Goal: Task Accomplishment & Management: Manage account settings

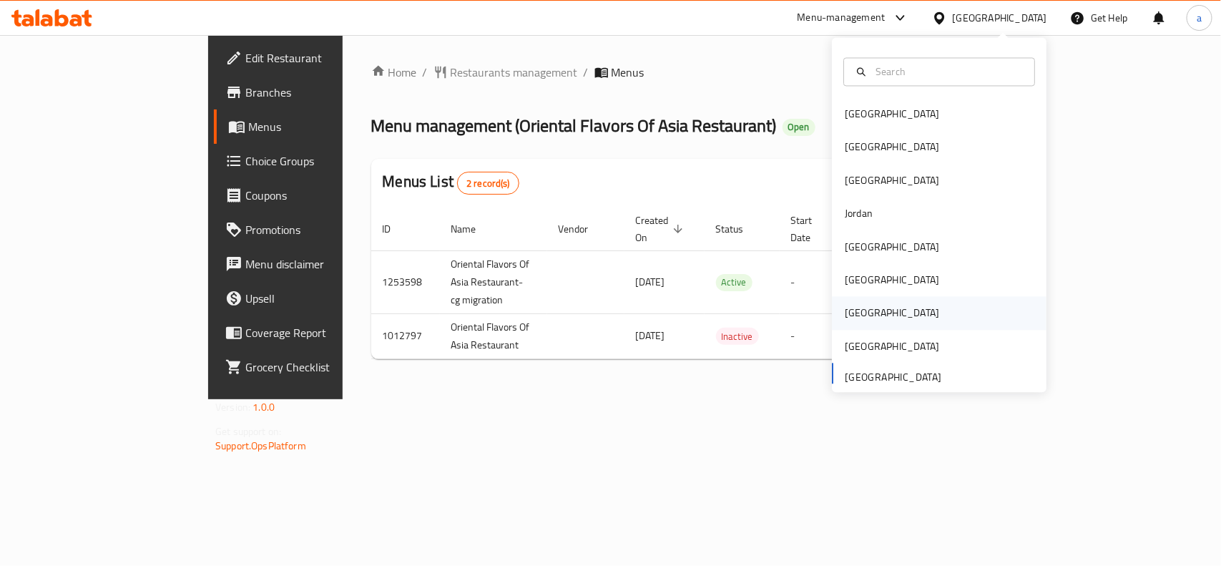
click at [849, 312] on div "Qatar" at bounding box center [891, 313] width 94 height 16
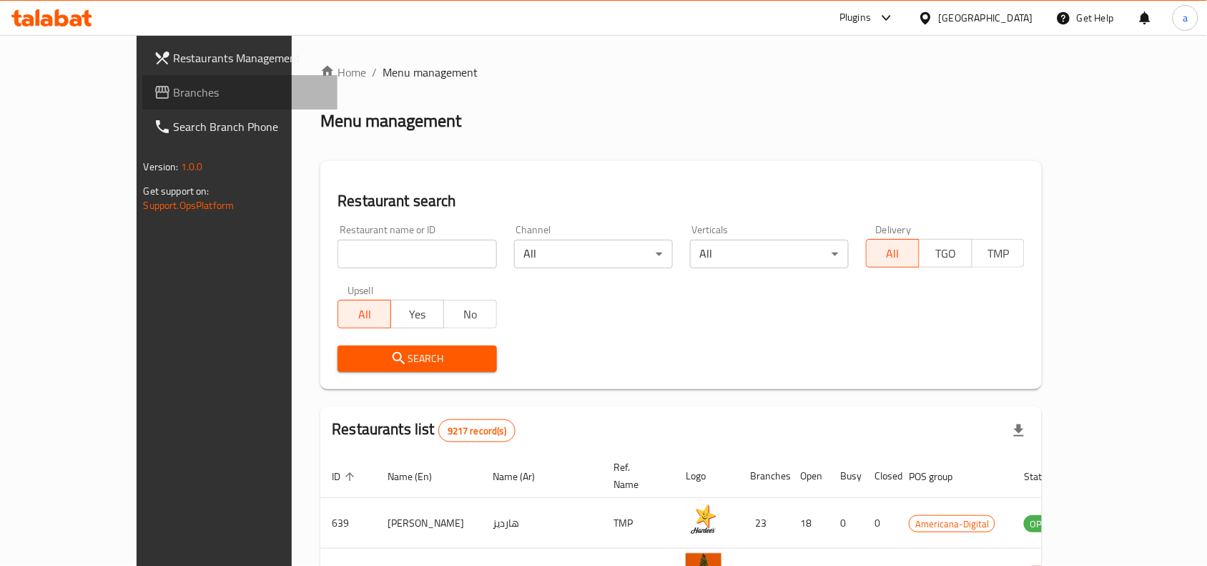
click at [174, 93] on span "Branches" at bounding box center [250, 92] width 153 height 17
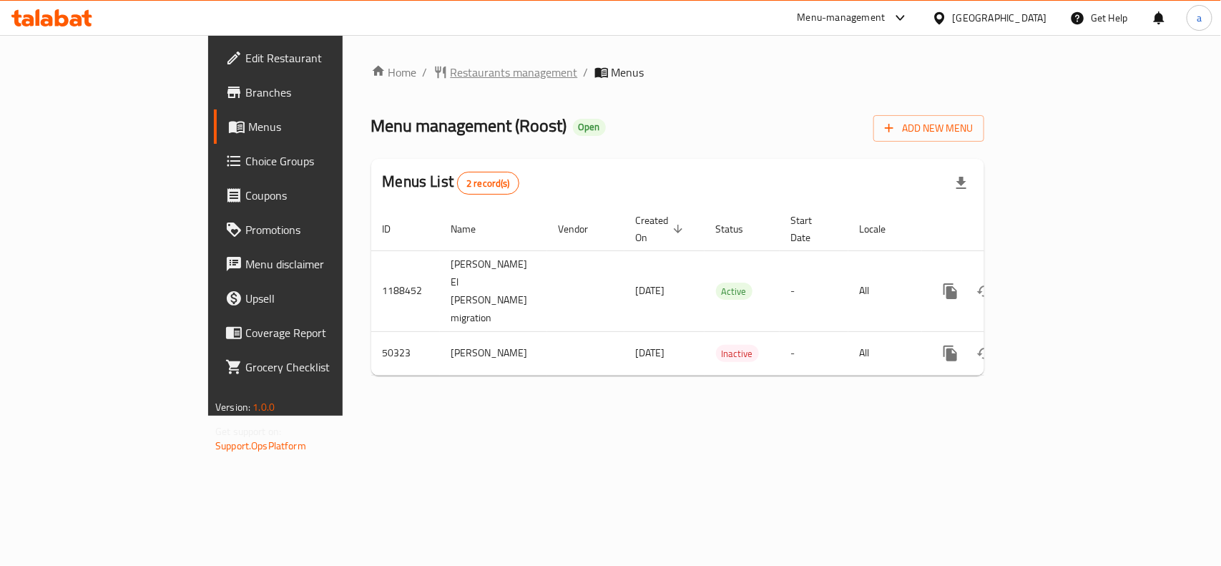
click at [450, 77] on span "Restaurants management" at bounding box center [513, 72] width 127 height 17
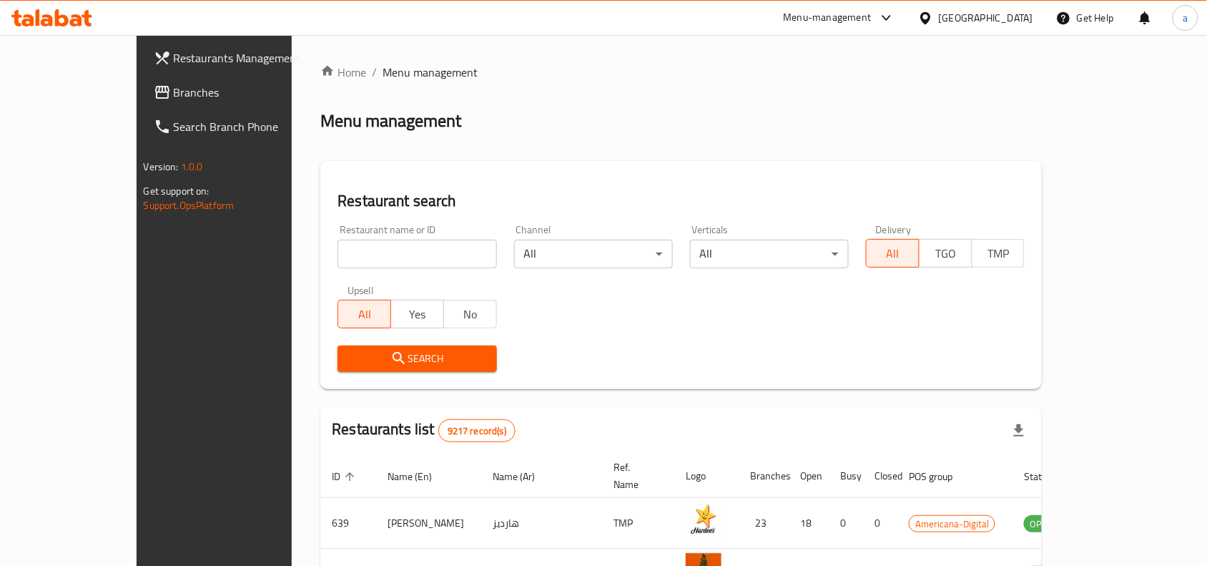
click at [1022, 16] on div "Qatar" at bounding box center [986, 18] width 94 height 16
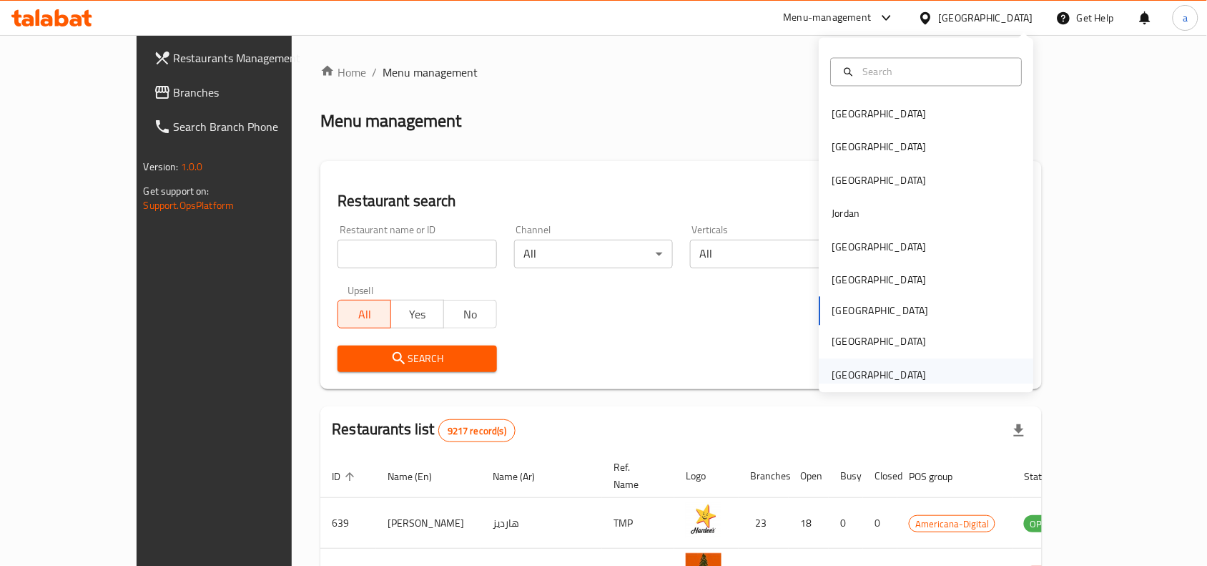
click at [852, 372] on div "[GEOGRAPHIC_DATA]" at bounding box center [879, 375] width 94 height 16
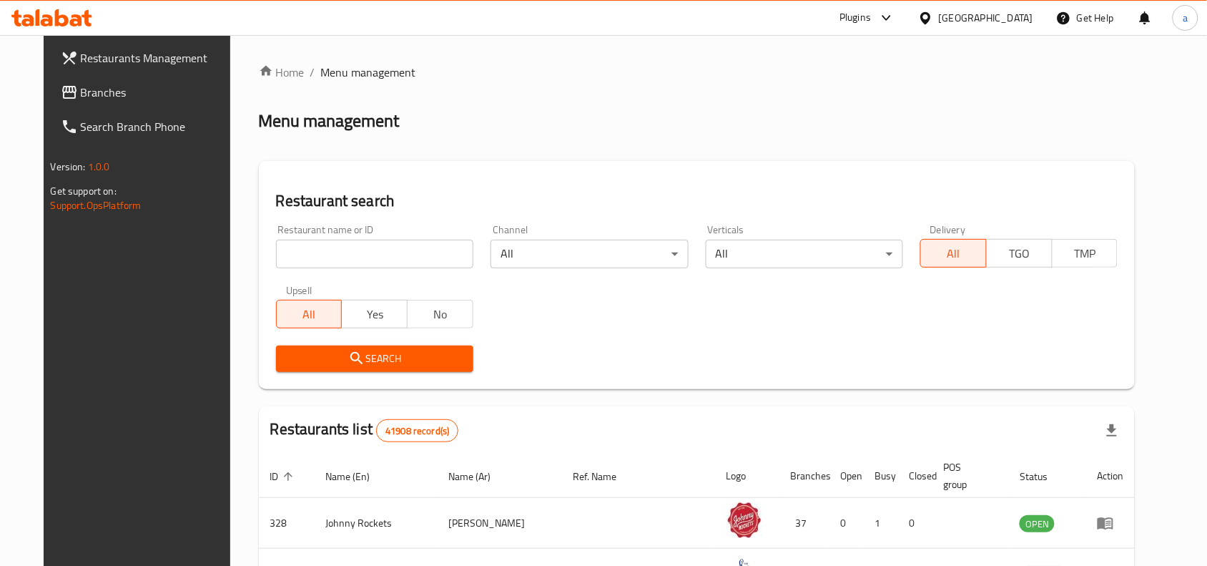
click at [92, 97] on span "Branches" at bounding box center [157, 92] width 153 height 17
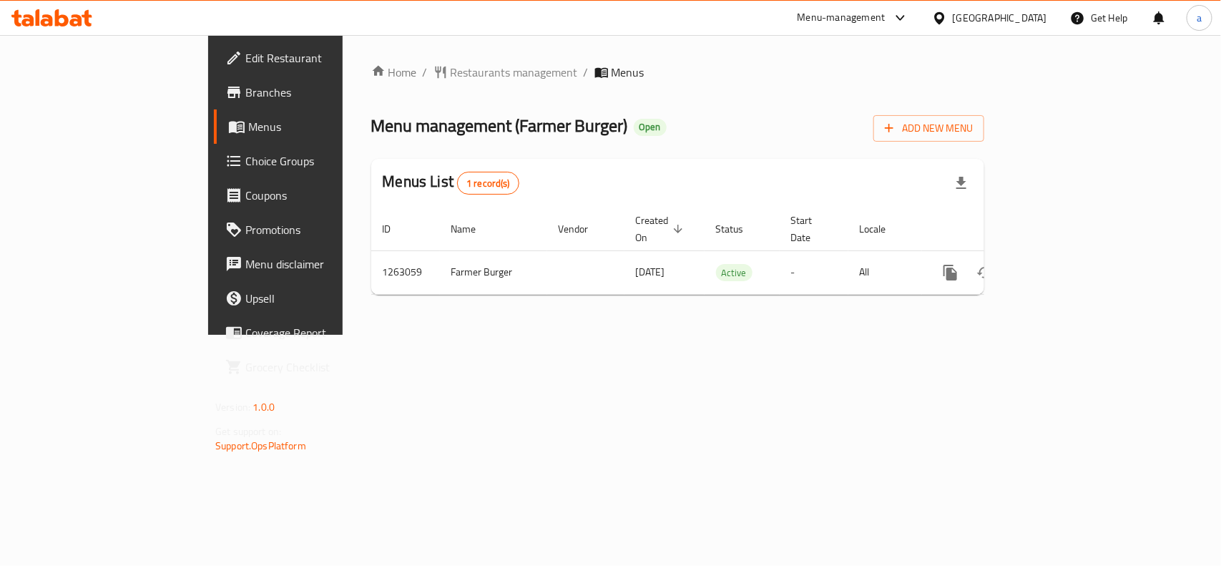
click at [709, 77] on ol "Home / Restaurants management / Menus" at bounding box center [677, 72] width 613 height 17
click at [547, 233] on th "Vendor" at bounding box center [585, 229] width 77 height 44
click at [450, 80] on span "Restaurants management" at bounding box center [513, 72] width 127 height 17
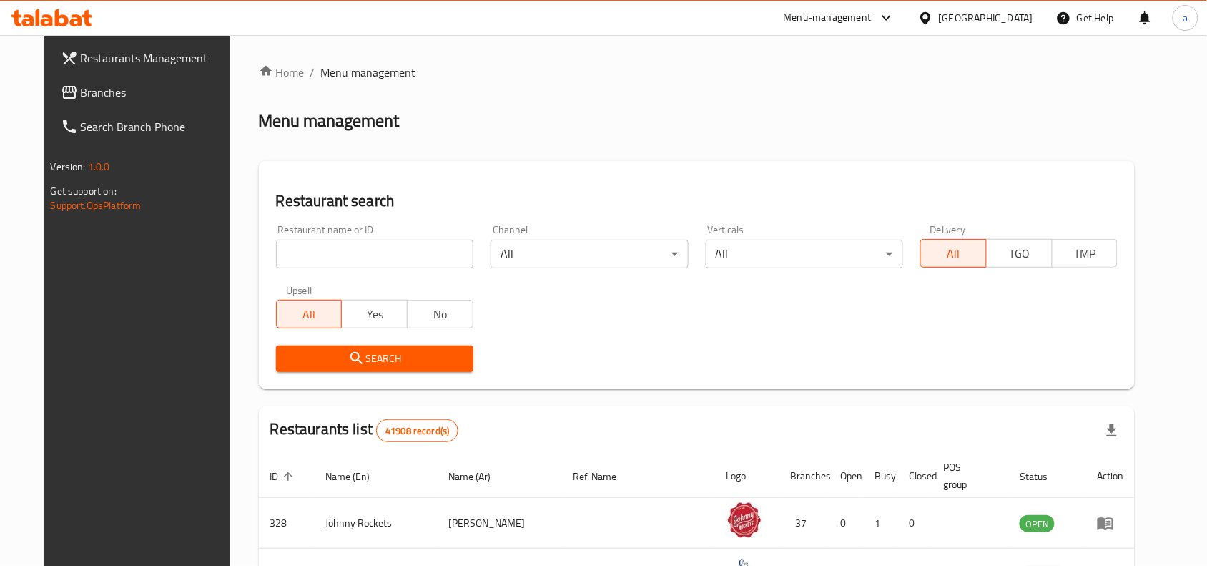
click at [345, 247] on input "search" at bounding box center [374, 254] width 197 height 29
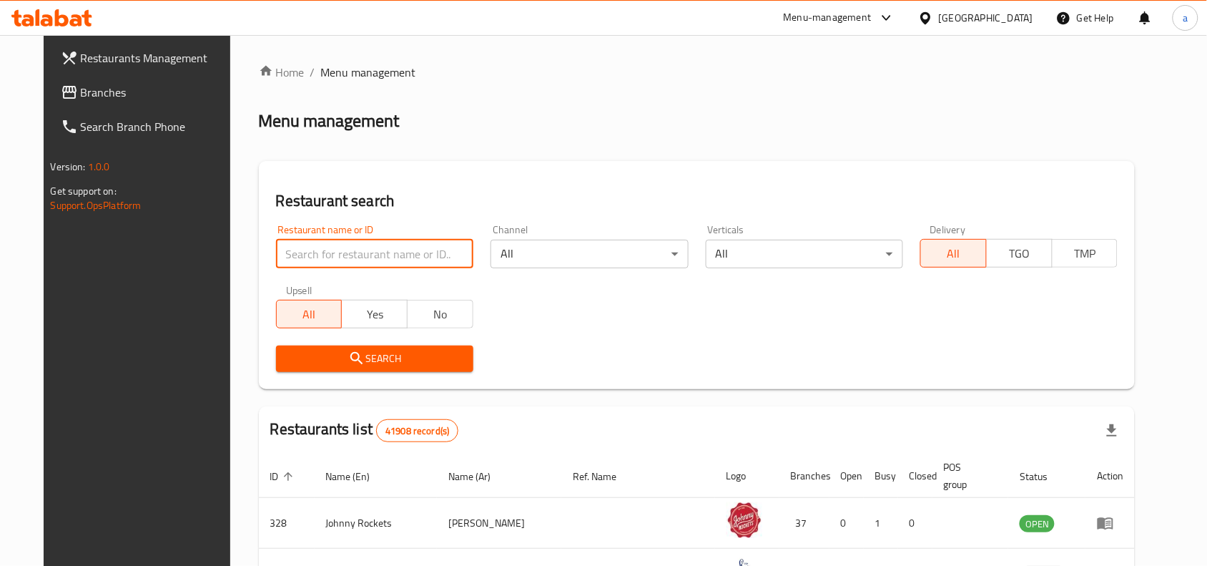
paste input "685824"
type input "685824"
click button "Search" at bounding box center [374, 358] width 197 height 26
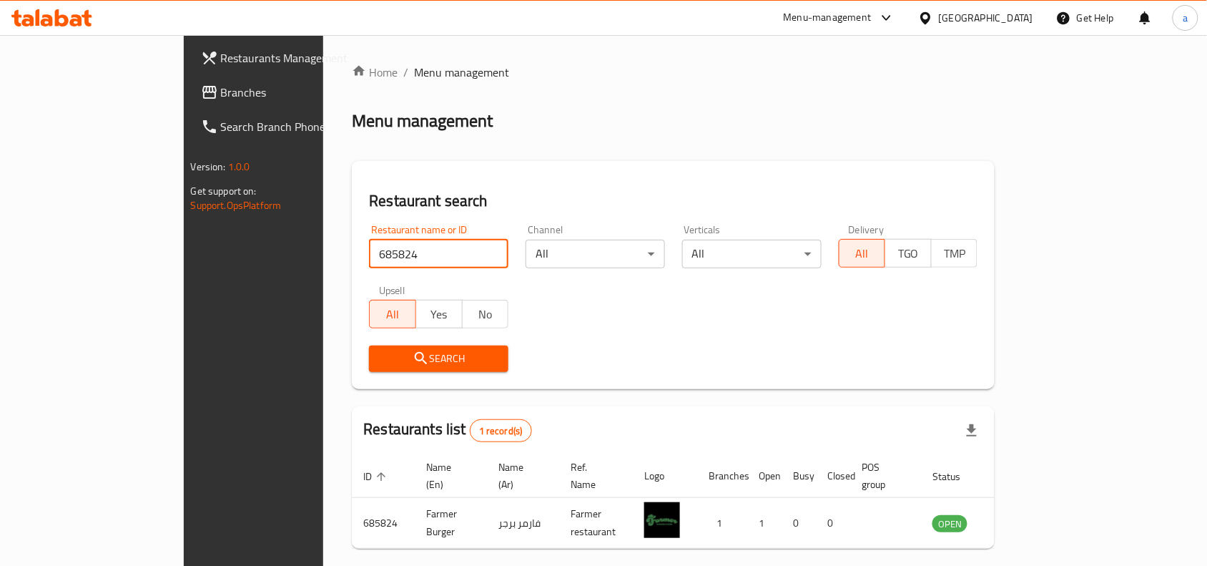
click at [730, 342] on div "Search" at bounding box center [673, 359] width 626 height 44
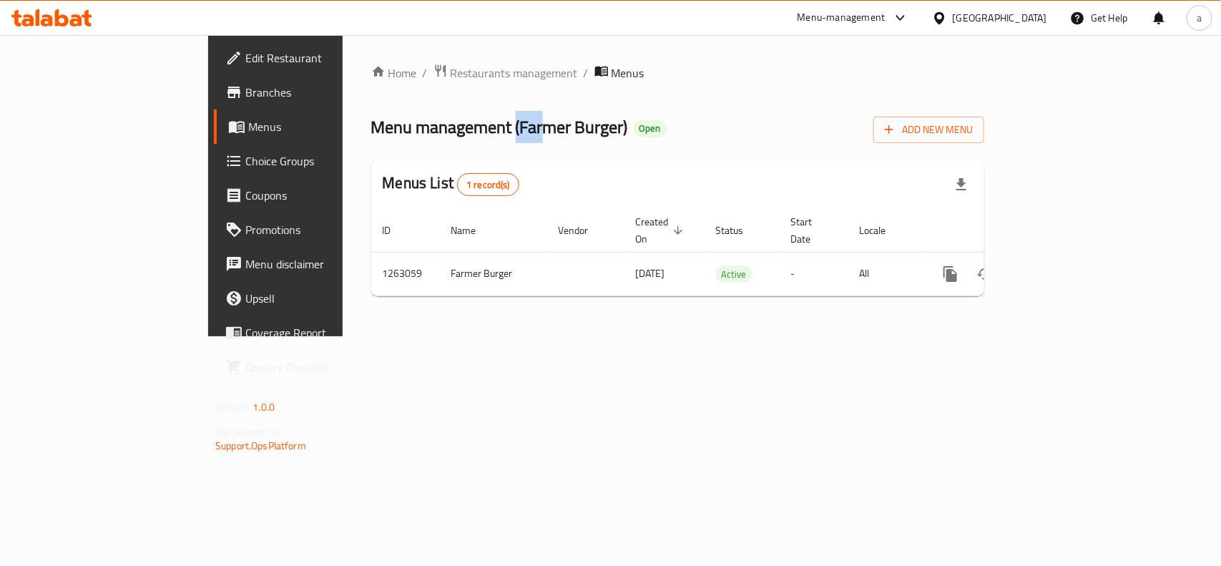
drag, startPoint x: 379, startPoint y: 130, endPoint x: 408, endPoint y: 129, distance: 28.6
click at [408, 129] on span "Menu management ( Farmer Burger )" at bounding box center [499, 127] width 257 height 32
drag, startPoint x: 408, startPoint y: 129, endPoint x: 394, endPoint y: 134, distance: 14.2
click at [406, 129] on span "Menu management ( Farmer Burger )" at bounding box center [499, 127] width 257 height 32
click at [379, 131] on span "Menu management ( Farmer Burger )" at bounding box center [499, 127] width 257 height 32
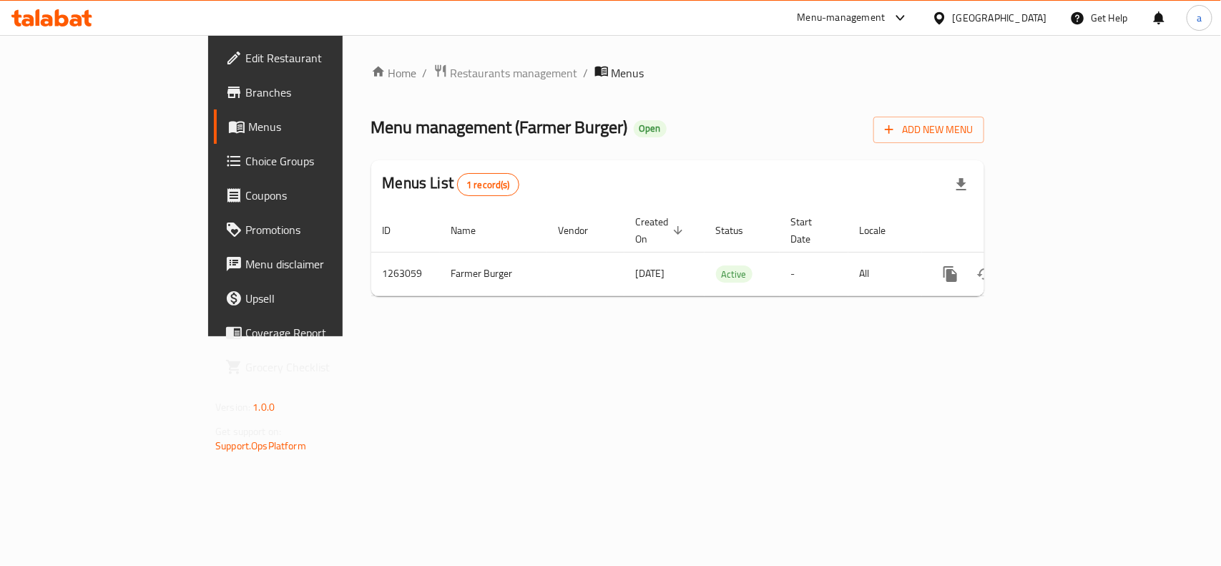
click at [384, 127] on span "Menu management ( Farmer Burger )" at bounding box center [499, 127] width 257 height 32
drag, startPoint x: 383, startPoint y: 127, endPoint x: 484, endPoint y: 127, distance: 100.8
click at [484, 127] on span "Menu management ( Farmer Burger )" at bounding box center [499, 127] width 257 height 32
copy span "Farmer Burger"
